Goal: Check status: Check status

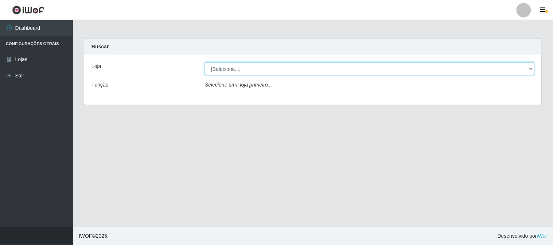
click at [530, 67] on select "[Selecione...] Casatudo BR" at bounding box center [369, 69] width 329 height 13
select select "197"
click at [205, 63] on select "[Selecione...] Casatudo BR" at bounding box center [369, 69] width 329 height 13
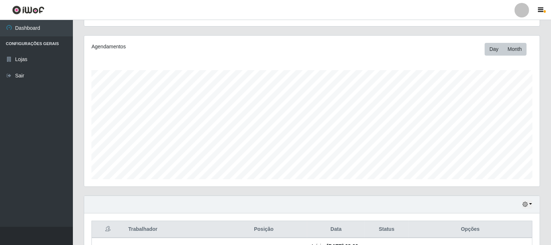
scroll to position [243, 0]
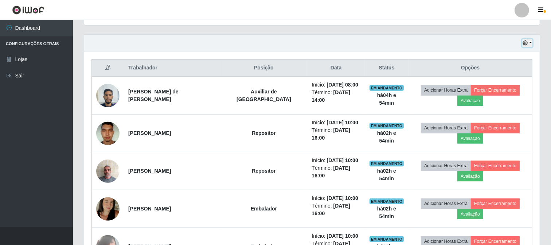
click at [529, 41] on button "button" at bounding box center [527, 43] width 10 height 8
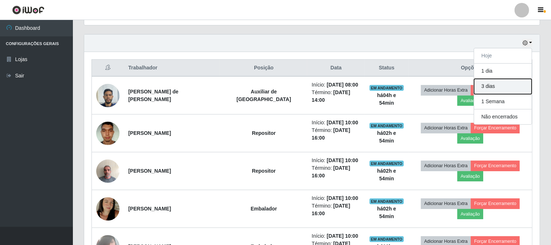
click at [498, 86] on button "3 dias" at bounding box center [503, 86] width 58 height 15
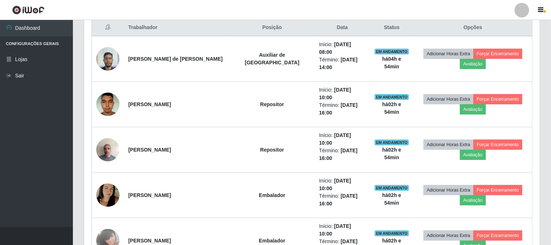
scroll to position [0, 0]
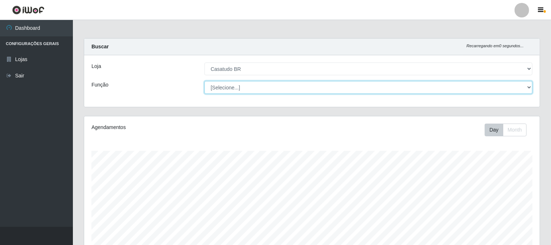
click at [528, 88] on select "[Selecione...] Auxiliar de Estoque Auxiliar de Estoque + Auxiliar de Estoque ++…" at bounding box center [368, 87] width 328 height 13
click at [204, 81] on select "[Selecione...] Auxiliar de Estoque Auxiliar de Estoque + Auxiliar de Estoque ++…" at bounding box center [368, 87] width 328 height 13
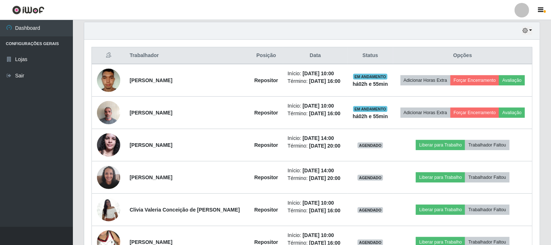
scroll to position [52, 0]
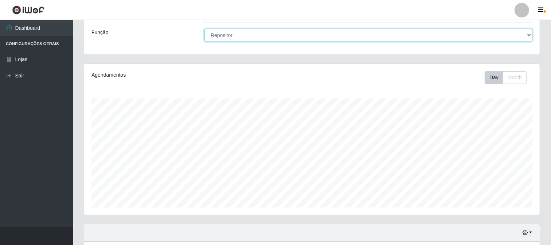
click at [532, 34] on select "[Selecione...] Auxiliar de Estoque Auxiliar de Estoque + Auxiliar de Estoque ++…" at bounding box center [368, 35] width 328 height 13
click at [204, 29] on select "[Selecione...] Auxiliar de Estoque Auxiliar de Estoque + Auxiliar de Estoque ++…" at bounding box center [368, 35] width 328 height 13
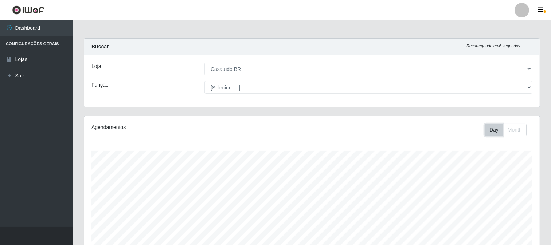
click at [500, 130] on button "Day" at bounding box center [493, 130] width 19 height 13
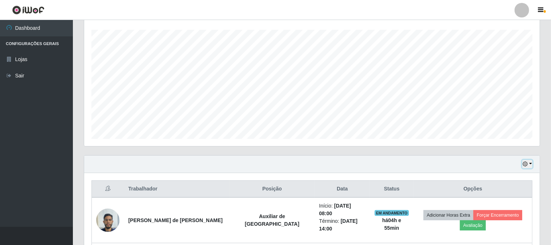
click at [529, 162] on button "button" at bounding box center [527, 164] width 10 height 8
click at [515, 152] on button "Não encerrados" at bounding box center [503, 152] width 58 height 15
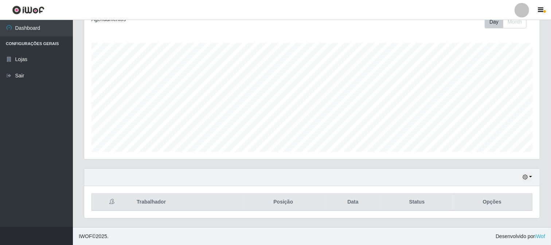
scroll to position [0, 0]
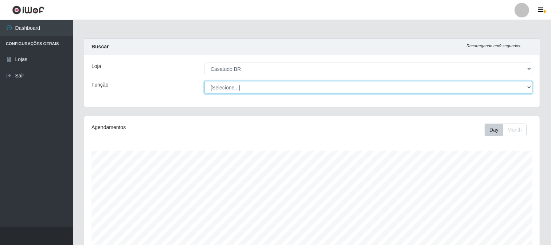
click at [530, 86] on select "[Selecione...] Auxiliar de Estoque Auxiliar de Estoque + Auxiliar de Estoque ++…" at bounding box center [368, 87] width 328 height 13
click at [527, 86] on select "[Selecione...] Auxiliar de Estoque Auxiliar de Estoque + Auxiliar de Estoque ++…" at bounding box center [368, 87] width 328 height 13
select select "1"
click at [204, 81] on select "[Selecione...] Auxiliar de Estoque Auxiliar de Estoque + Auxiliar de Estoque ++…" at bounding box center [368, 87] width 328 height 13
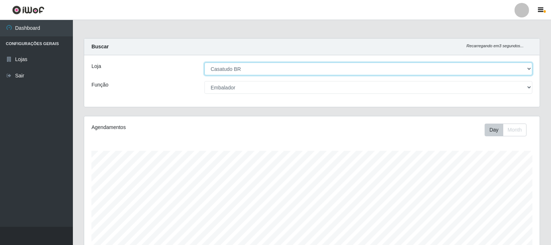
click at [527, 67] on select "[Selecione...] Casatudo BR" at bounding box center [368, 69] width 328 height 13
click at [204, 63] on select "[Selecione...] Casatudo BR" at bounding box center [368, 69] width 328 height 13
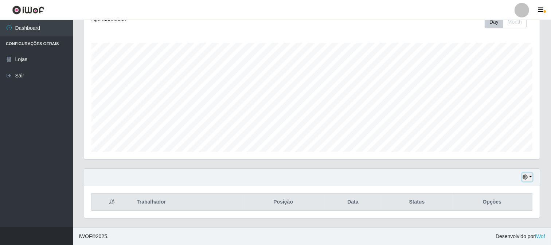
click at [527, 176] on icon "button" at bounding box center [524, 177] width 5 height 5
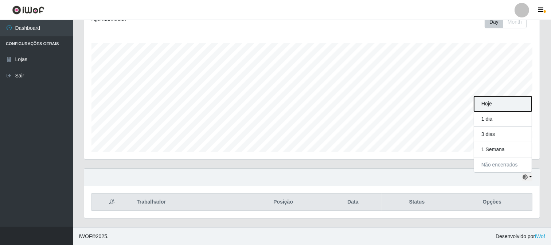
click at [494, 103] on button "Hoje" at bounding box center [503, 104] width 58 height 15
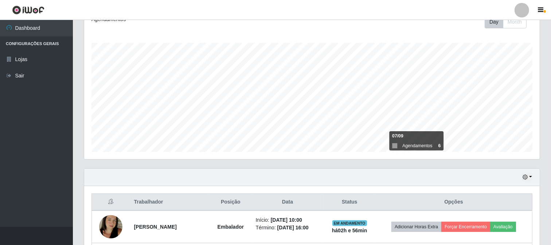
scroll to position [230, 0]
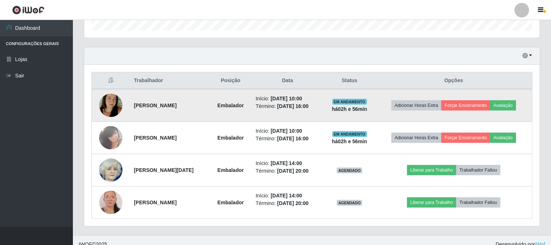
click at [114, 105] on img at bounding box center [110, 106] width 23 height 42
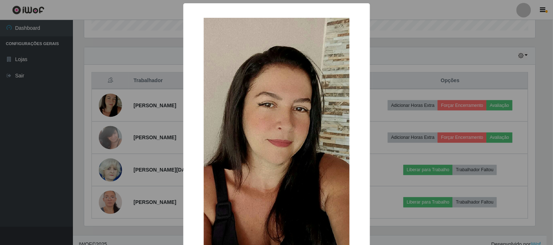
click at [111, 103] on div "× OK Cancel" at bounding box center [276, 122] width 553 height 245
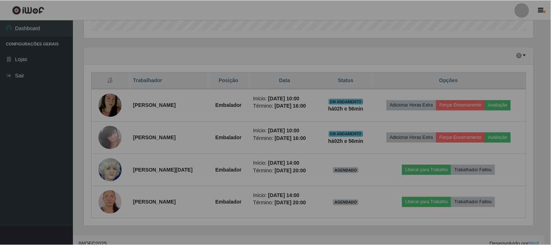
scroll to position [151, 455]
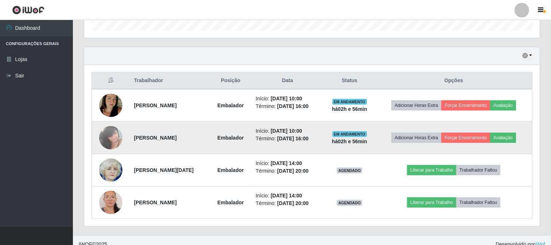
click at [108, 137] on img at bounding box center [110, 137] width 23 height 31
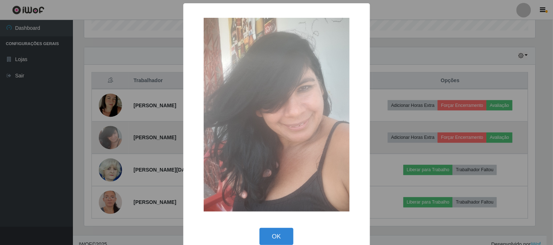
click at [108, 137] on div "× OK Cancel" at bounding box center [276, 122] width 553 height 245
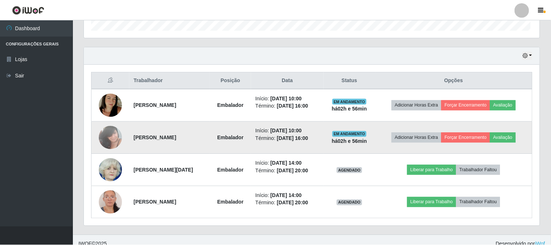
scroll to position [151, 455]
